Goal: Information Seeking & Learning: Understand process/instructions

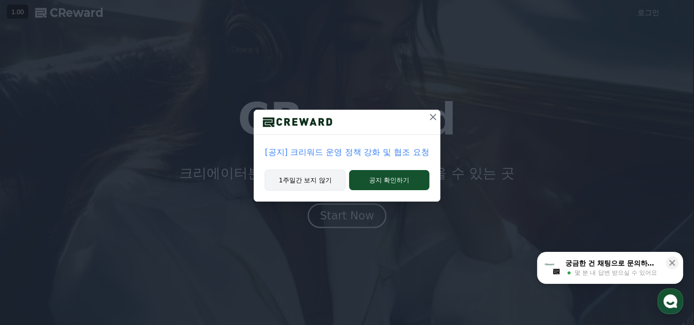
click at [323, 180] on button "1주일간 보지 않기" at bounding box center [305, 179] width 81 height 21
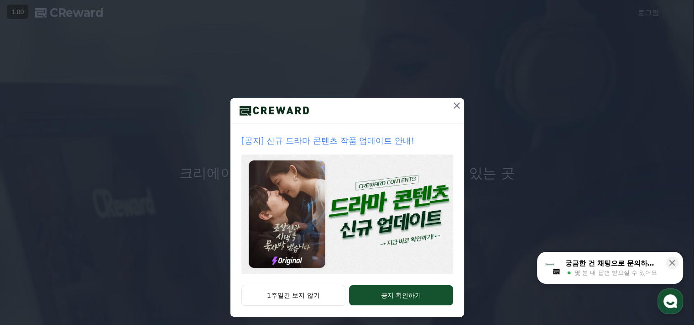
scroll to position [17, 0]
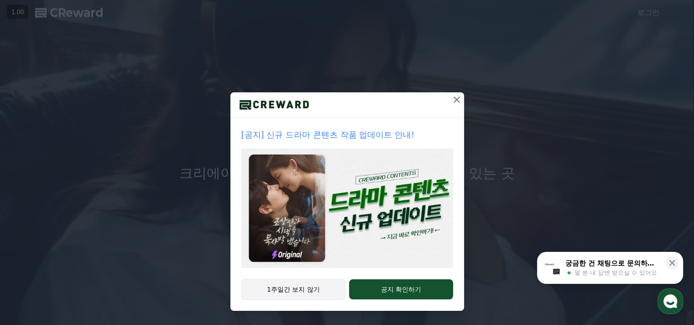
click at [305, 290] on button "1주일간 보지 않기" at bounding box center [293, 288] width 105 height 21
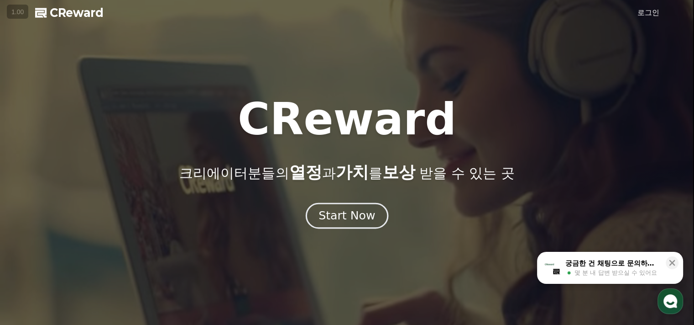
click at [362, 217] on div "Start Now" at bounding box center [347, 216] width 57 height 16
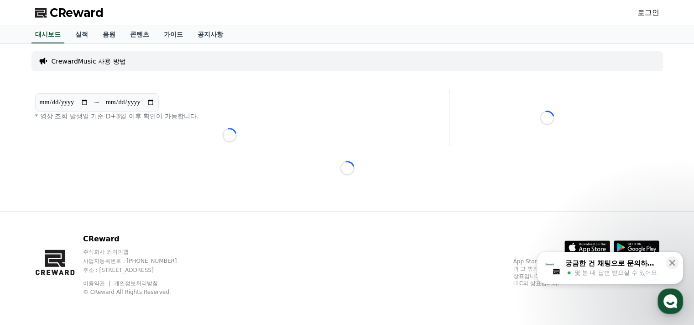
click at [102, 60] on p "CrewardMusic 사용 방법" at bounding box center [89, 61] width 74 height 9
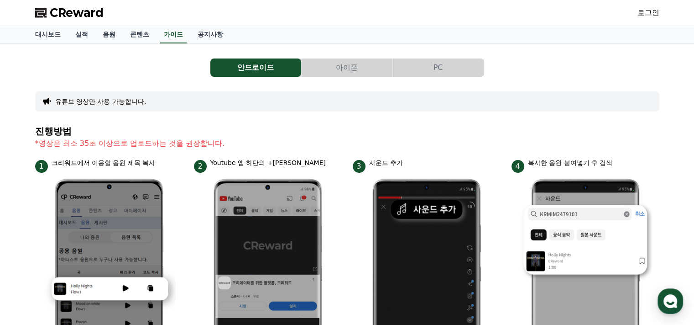
click at [415, 72] on button "PC" at bounding box center [438, 67] width 91 height 18
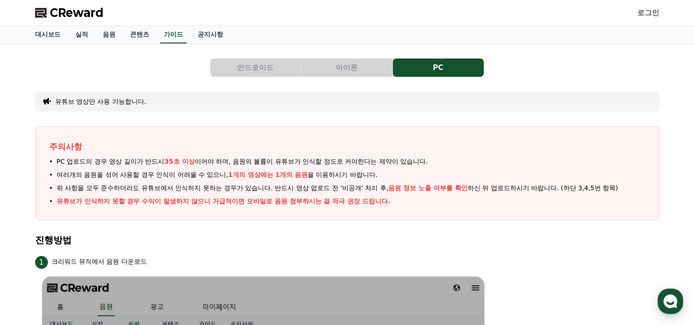
click at [332, 64] on button "아이폰" at bounding box center [347, 67] width 91 height 18
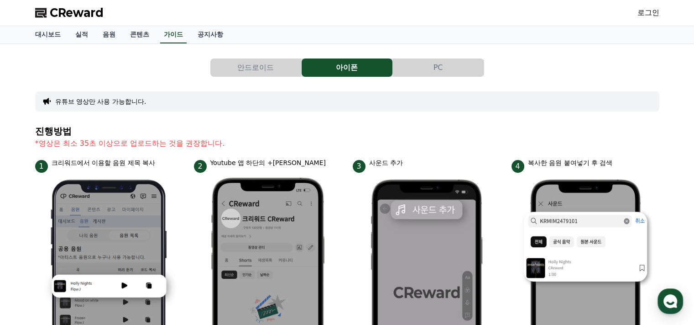
click at [260, 72] on button "안드로이드" at bounding box center [255, 67] width 91 height 18
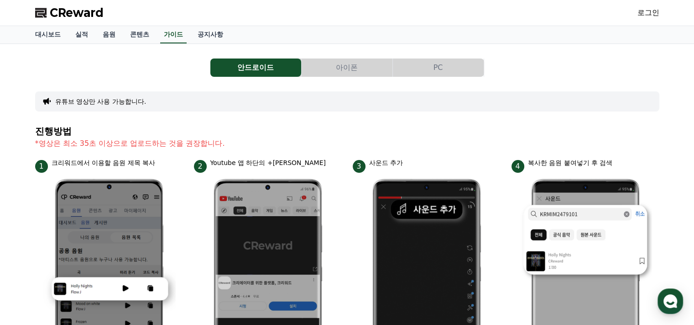
click at [446, 62] on button "PC" at bounding box center [438, 67] width 91 height 18
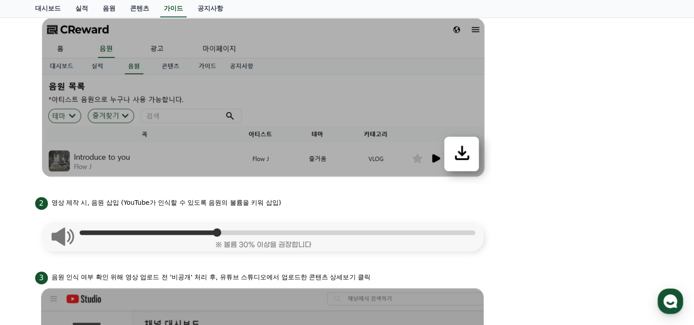
scroll to position [274, 0]
